Goal: Transaction & Acquisition: Purchase product/service

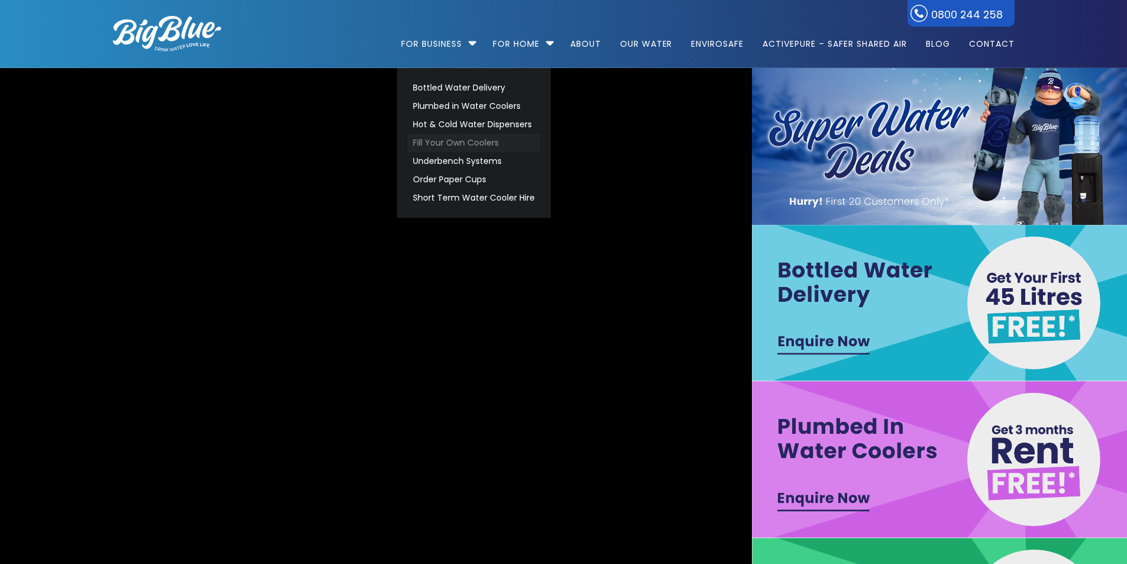
click at [444, 135] on link "Fill Your Own Coolers" at bounding box center [474, 143] width 133 height 18
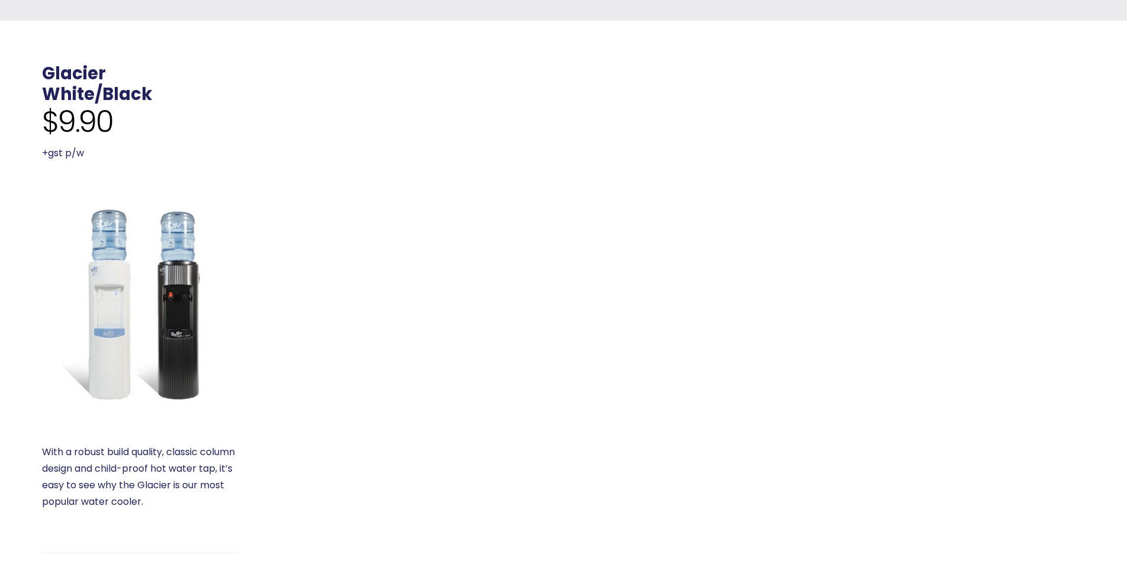
scroll to position [414, 0]
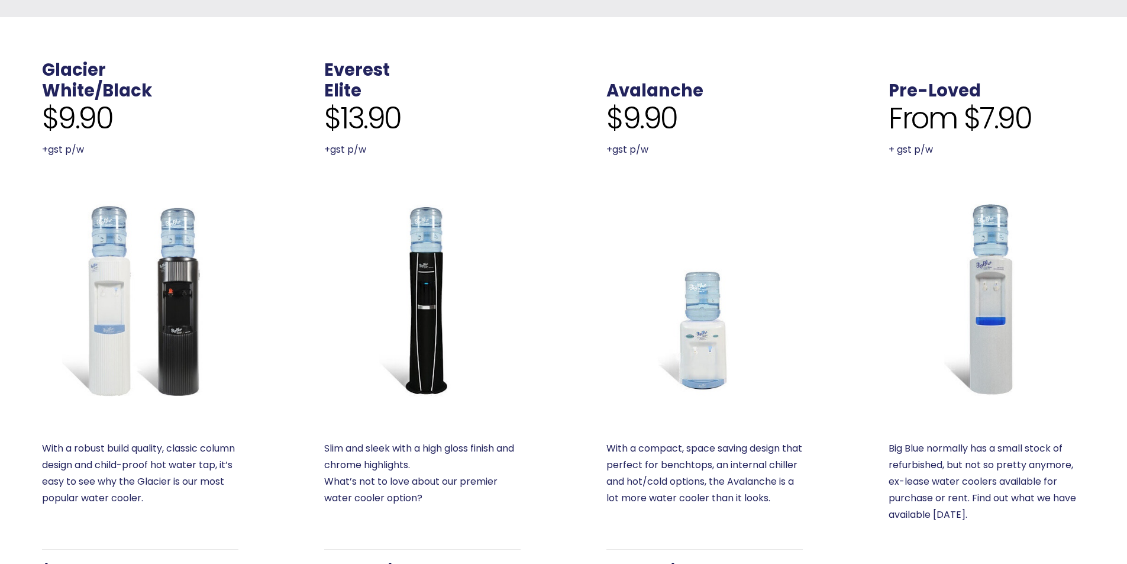
click at [193, 292] on img at bounding box center [140, 299] width 196 height 196
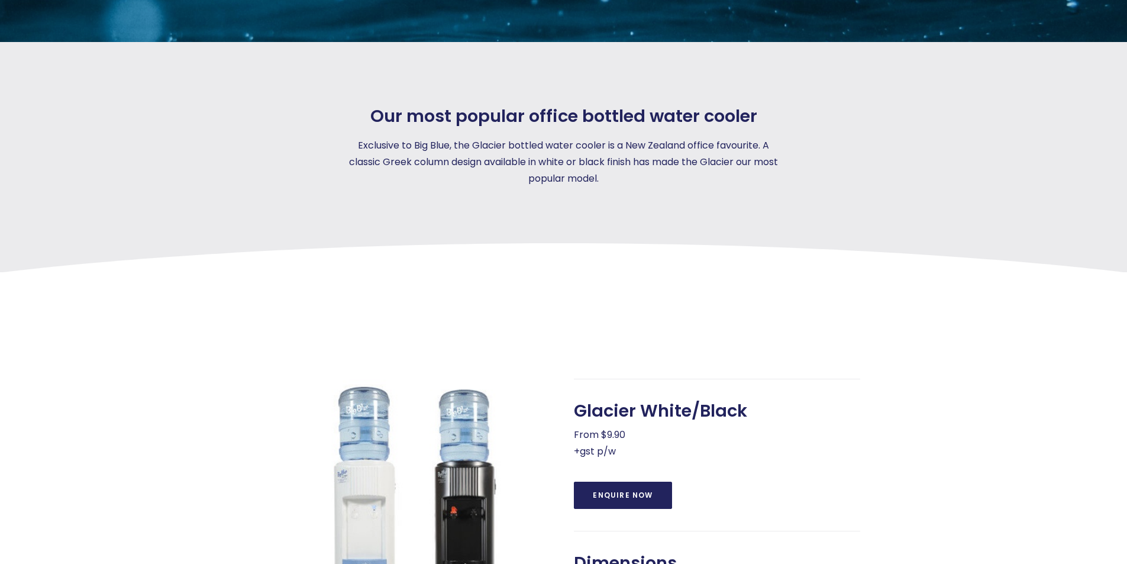
scroll to position [185, 0]
